Goal: Information Seeking & Learning: Find specific fact

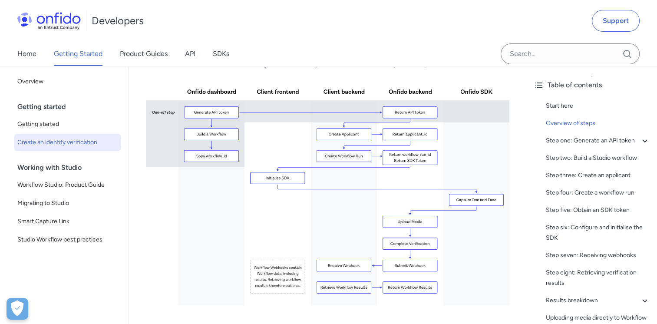
scroll to position [217, 0]
click at [344, 135] on img at bounding box center [328, 191] width 364 height 230
click at [348, 159] on img at bounding box center [328, 191] width 364 height 230
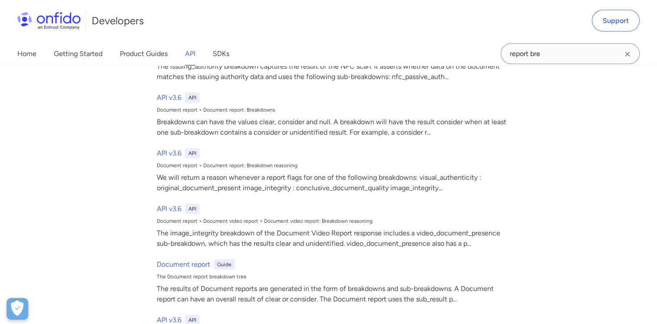
scroll to position [87, 0]
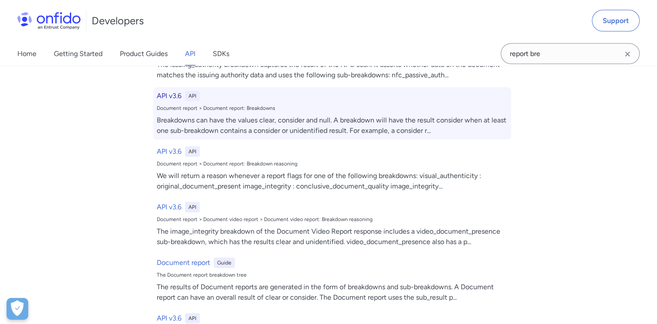
type input "report bre"
click at [167, 94] on h6 "API v3.6" at bounding box center [169, 96] width 25 height 10
click at [166, 96] on h6 "API v3.6" at bounding box center [169, 96] width 25 height 10
click at [195, 115] on div "Breakdowns can have the values clear, consider and null. A breakdown will have …" at bounding box center [332, 125] width 351 height 21
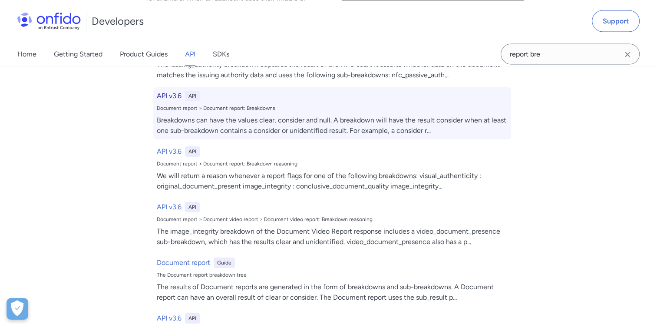
click at [233, 113] on div "API v3.6 API Document report > Document report: Breakdowns Breakdowns can have …" at bounding box center [332, 113] width 358 height 52
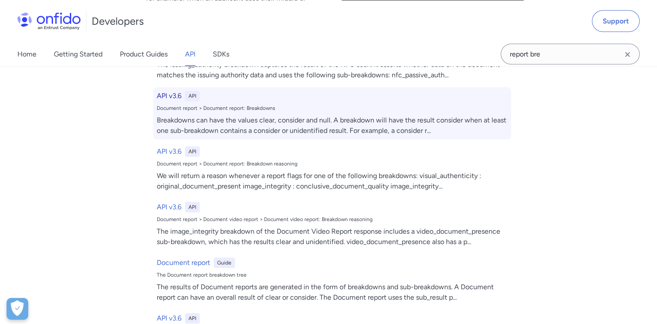
click at [233, 113] on div "API v3.6 API Document report > Document report: Breakdowns Breakdowns can have …" at bounding box center [332, 113] width 358 height 52
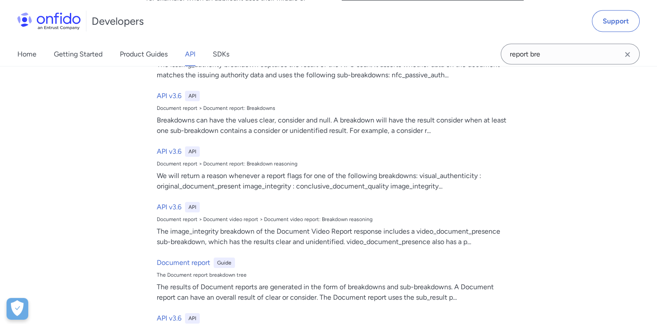
click at [632, 53] on icon "Clear search field button" at bounding box center [627, 54] width 10 height 10
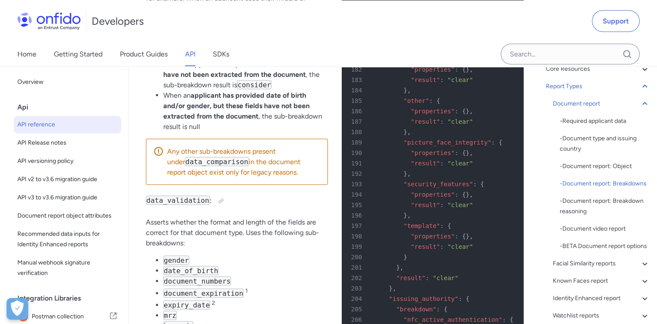
scroll to position [86, 0]
click at [580, 185] on div "- Document report: Breakdowns" at bounding box center [605, 183] width 90 height 10
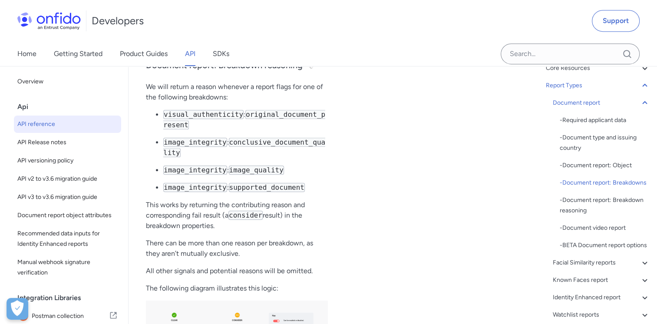
scroll to position [40038, 0]
